Goal: Browse casually: Explore the website without a specific task or goal

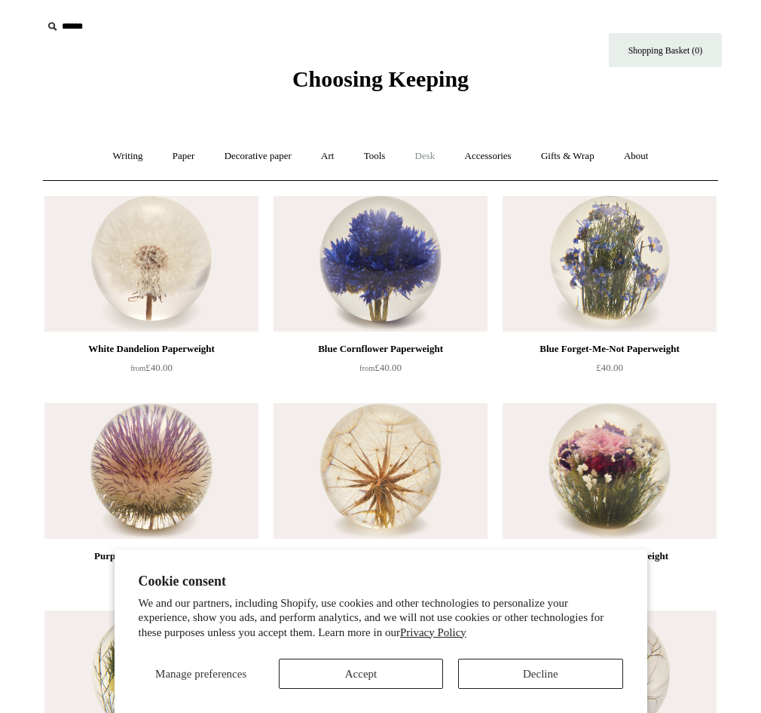
click at [427, 162] on link "Desk +" at bounding box center [425, 156] width 47 height 40
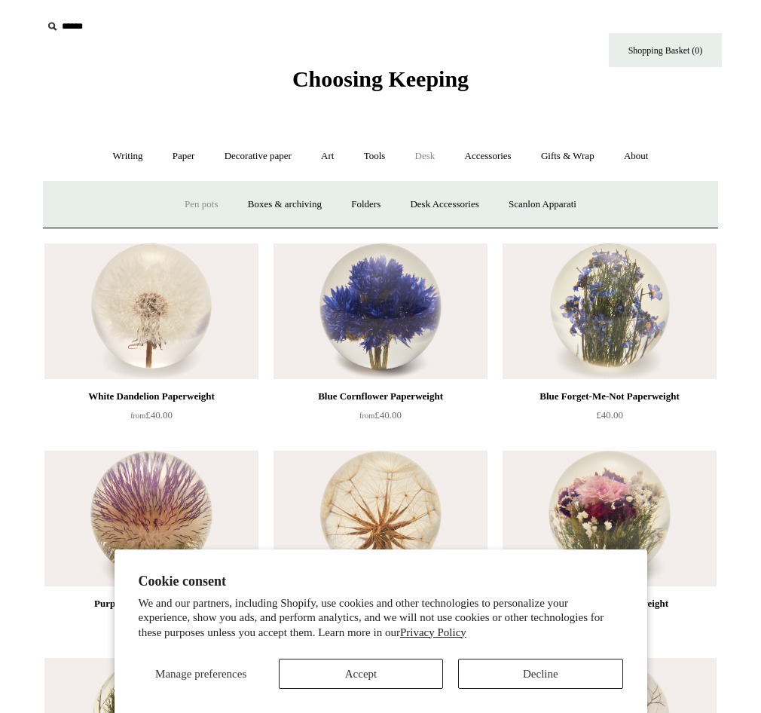
click at [201, 200] on link "Pen pots" at bounding box center [201, 205] width 60 height 40
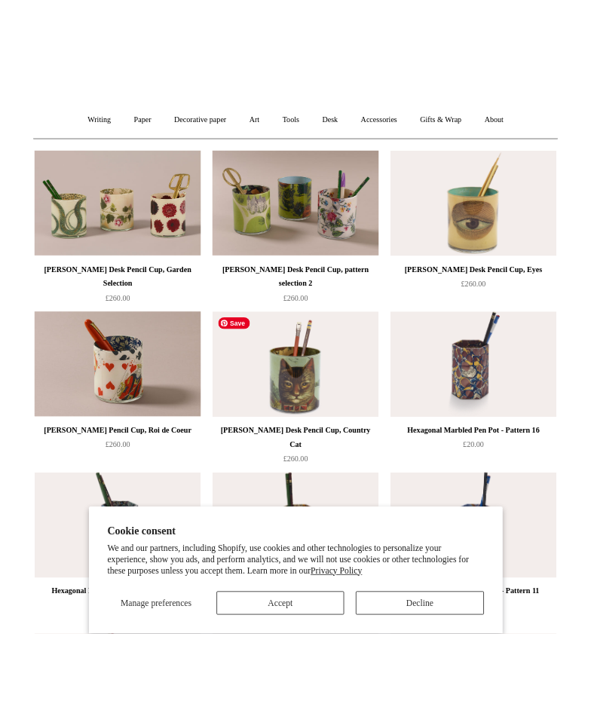
scroll to position [106, 0]
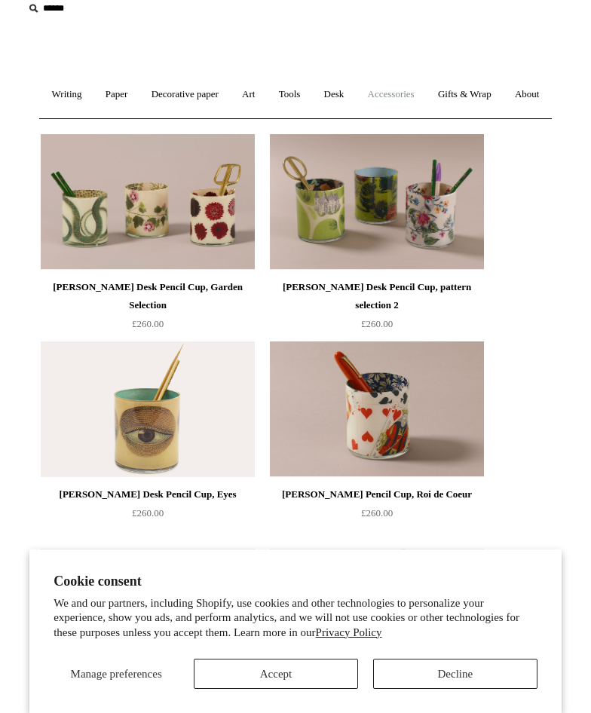
click at [425, 96] on link "Accessories +" at bounding box center [391, 95] width 68 height 40
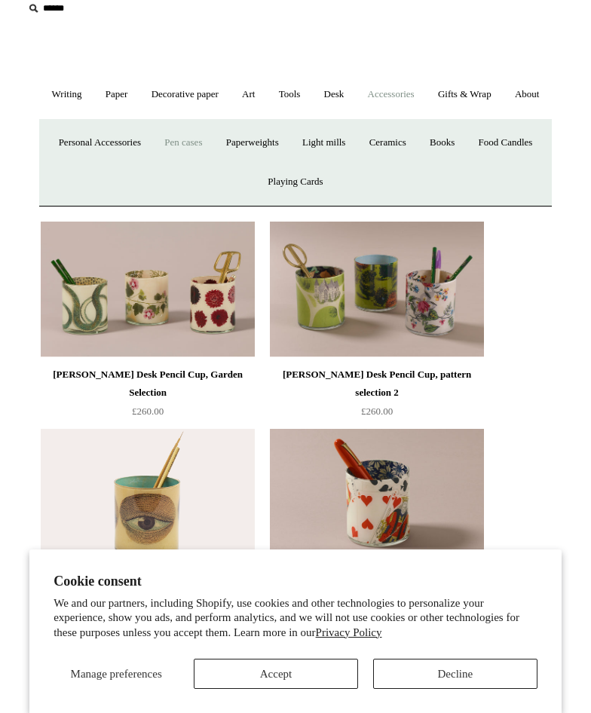
click at [213, 163] on link "Pen cases" at bounding box center [183, 143] width 59 height 40
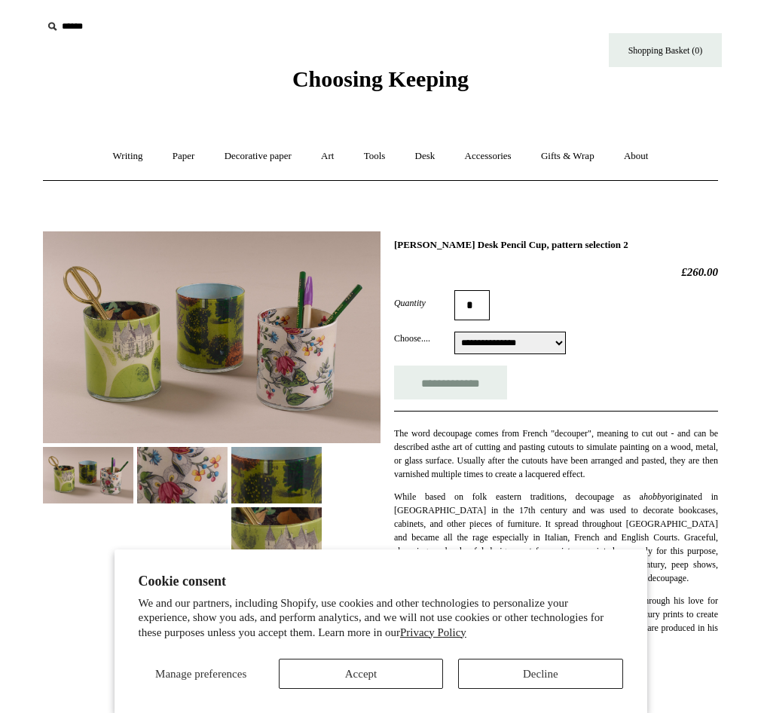
select select "**********"
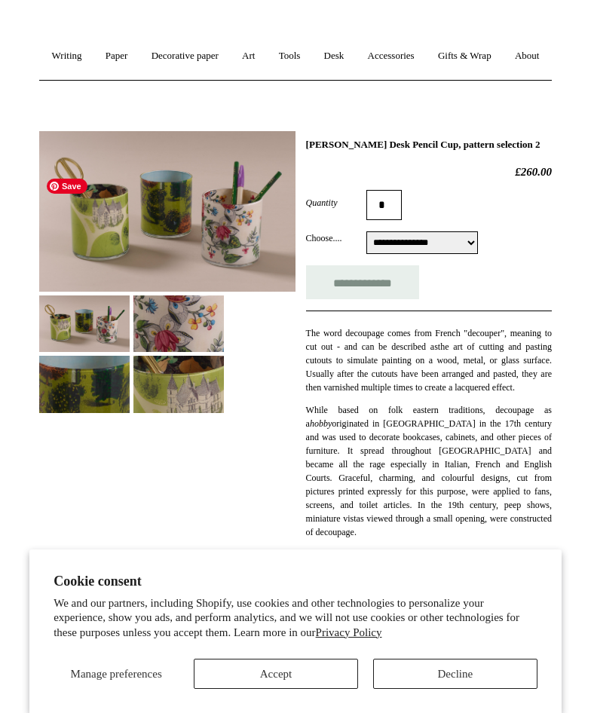
scroll to position [184, 0]
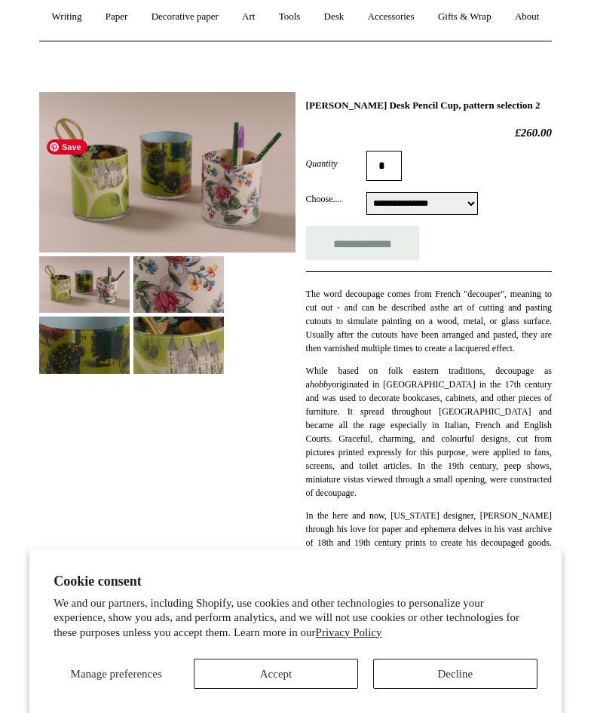
click at [148, 225] on img at bounding box center [167, 172] width 256 height 161
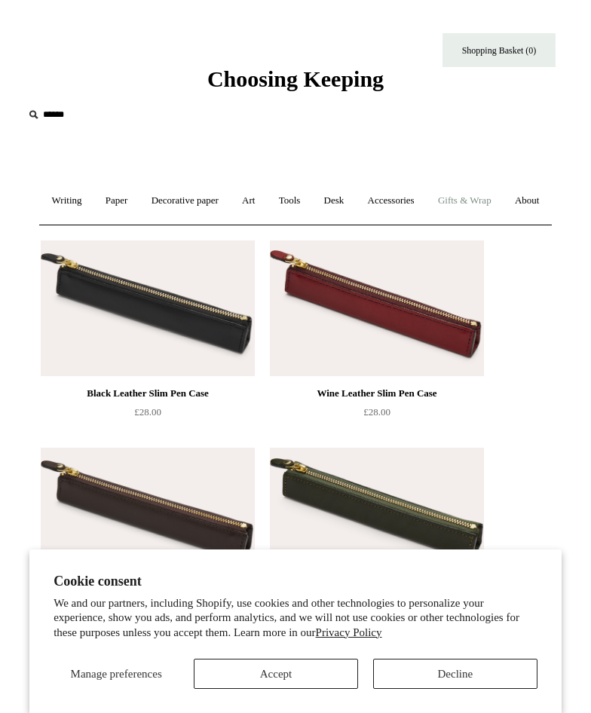
click at [471, 201] on link "Gifts & Wrap +" at bounding box center [464, 201] width 75 height 40
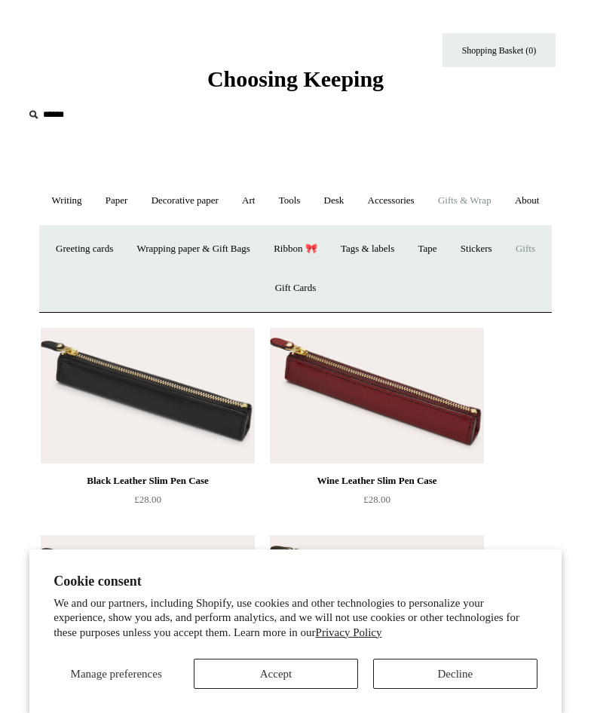
click at [505, 269] on link "Gifts +" at bounding box center [525, 249] width 41 height 40
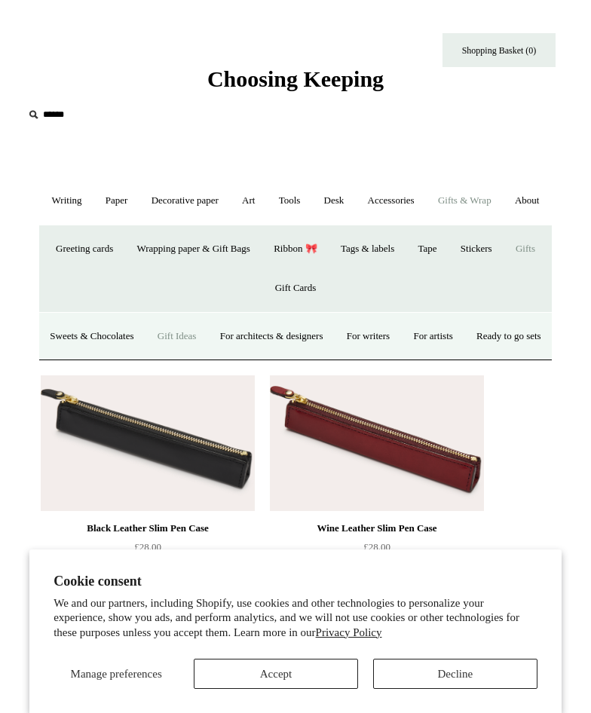
click at [207, 357] on link "Gift Ideas" at bounding box center [177, 337] width 60 height 40
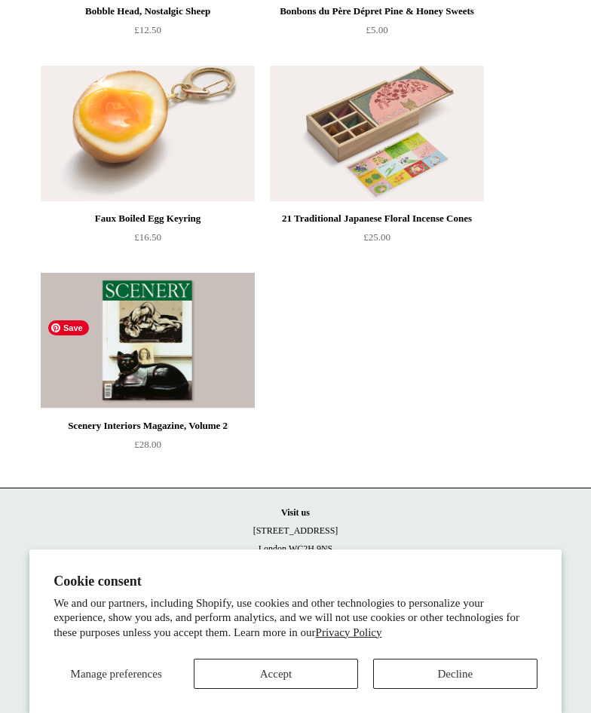
scroll to position [1625, 0]
